Goal: Task Accomplishment & Management: Manage account settings

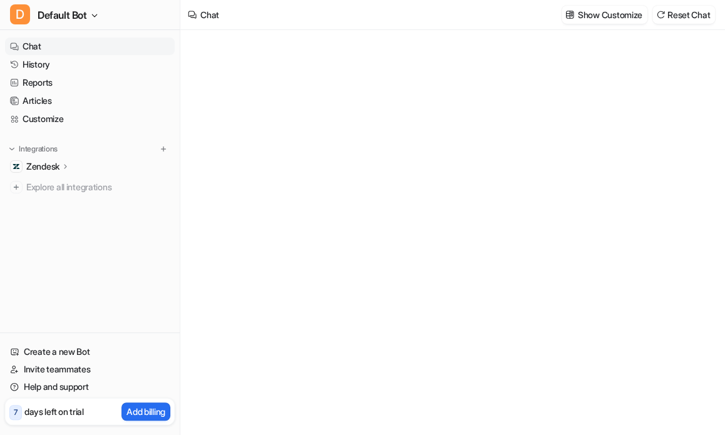
type textarea "**********"
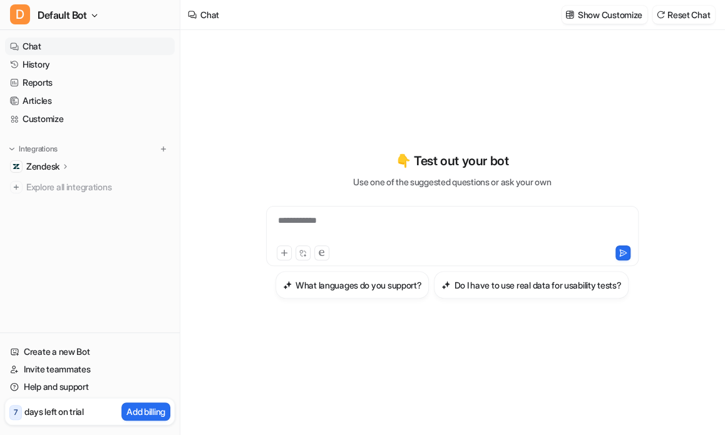
click at [64, 165] on icon at bounding box center [65, 165] width 9 height 9
click at [62, 182] on p "Overview" at bounding box center [55, 184] width 38 height 13
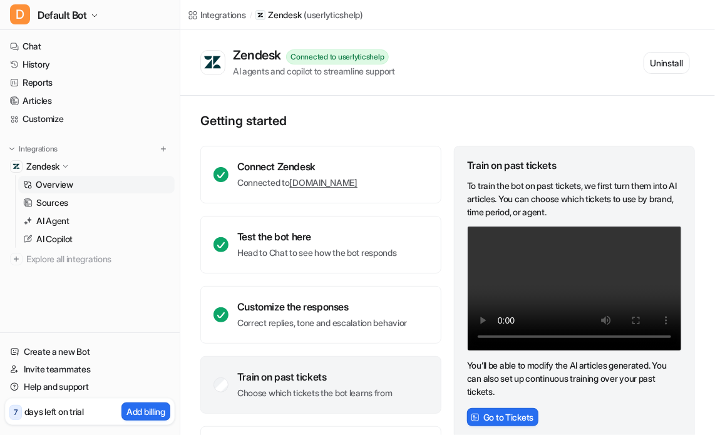
click at [225, 15] on div "Integrations" at bounding box center [223, 14] width 46 height 13
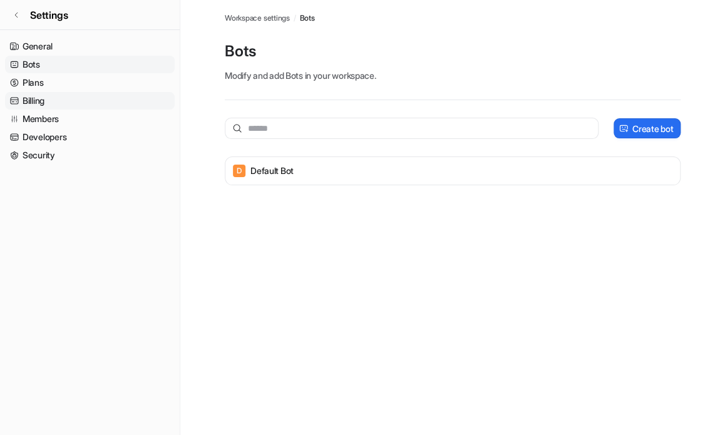
click at [31, 103] on link "Billing" at bounding box center [90, 101] width 170 height 18
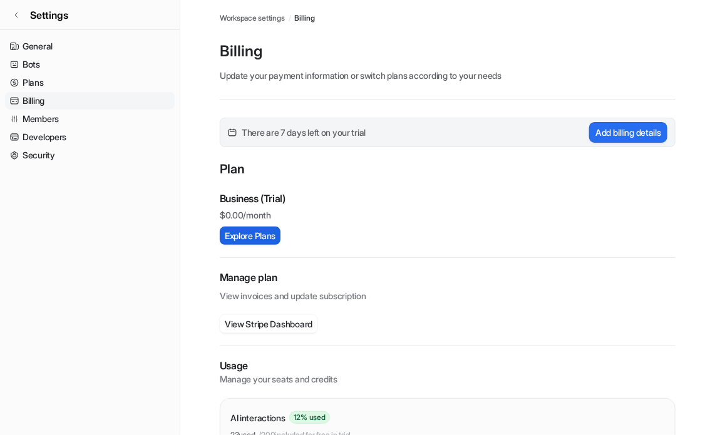
click at [262, 235] on button "Explore Plans" at bounding box center [250, 236] width 61 height 18
